Goal: Transaction & Acquisition: Subscribe to service/newsletter

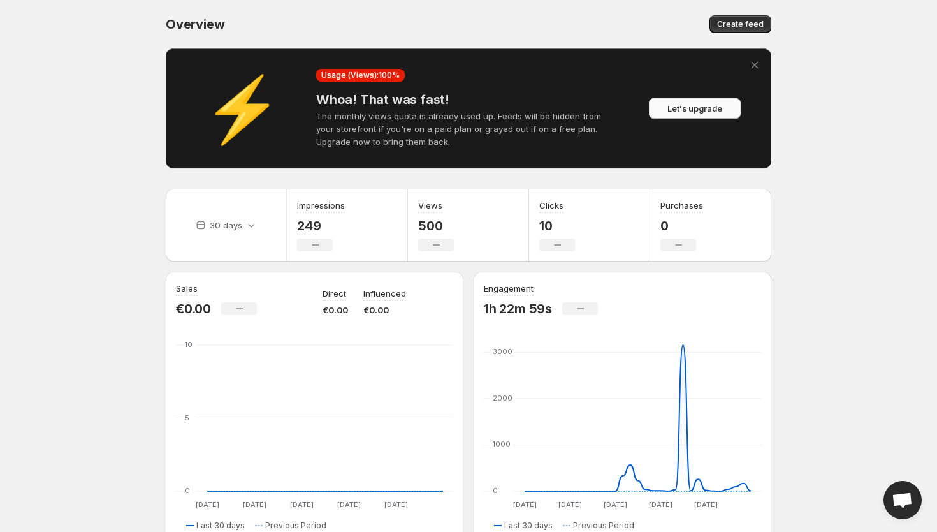
click at [698, 110] on span "Let's upgrade" at bounding box center [694, 108] width 55 height 13
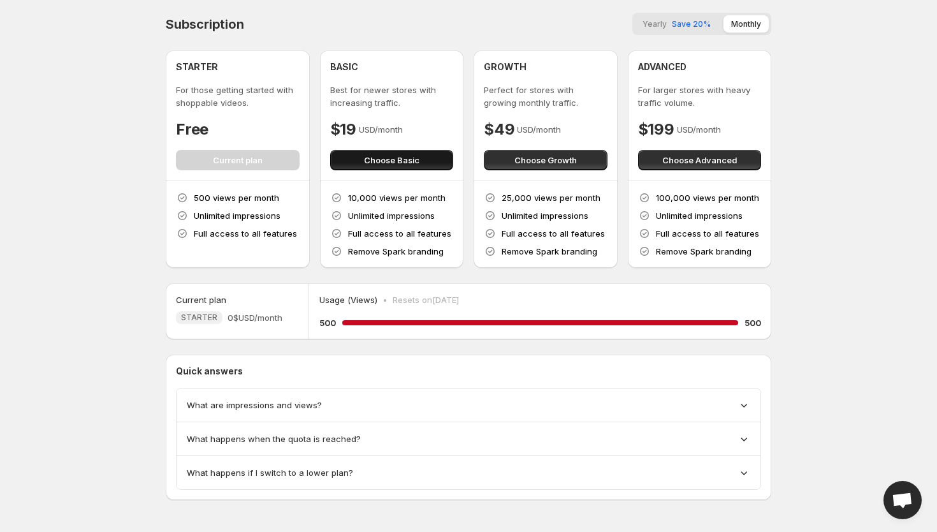
click at [390, 157] on span "Choose Basic" at bounding box center [391, 160] width 55 height 13
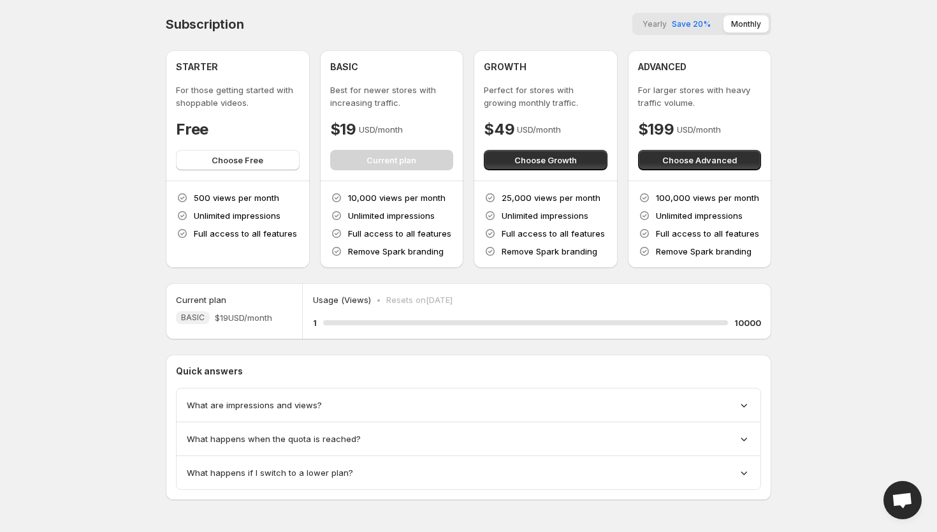
scroll to position [4, 0]
